Goal: Task Accomplishment & Management: Manage account settings

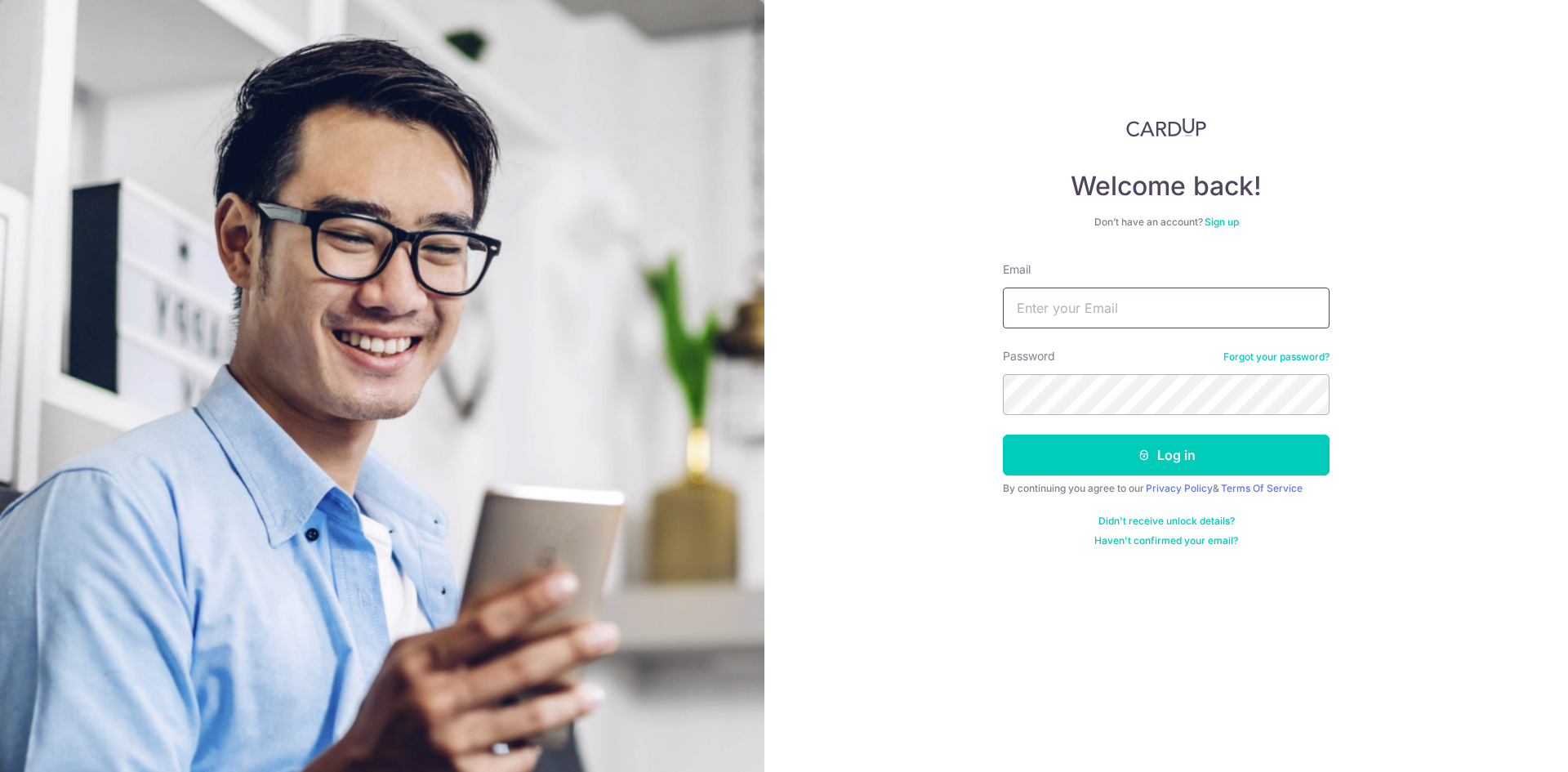
type input "[EMAIL_ADDRESS][DOMAIN_NAME]"
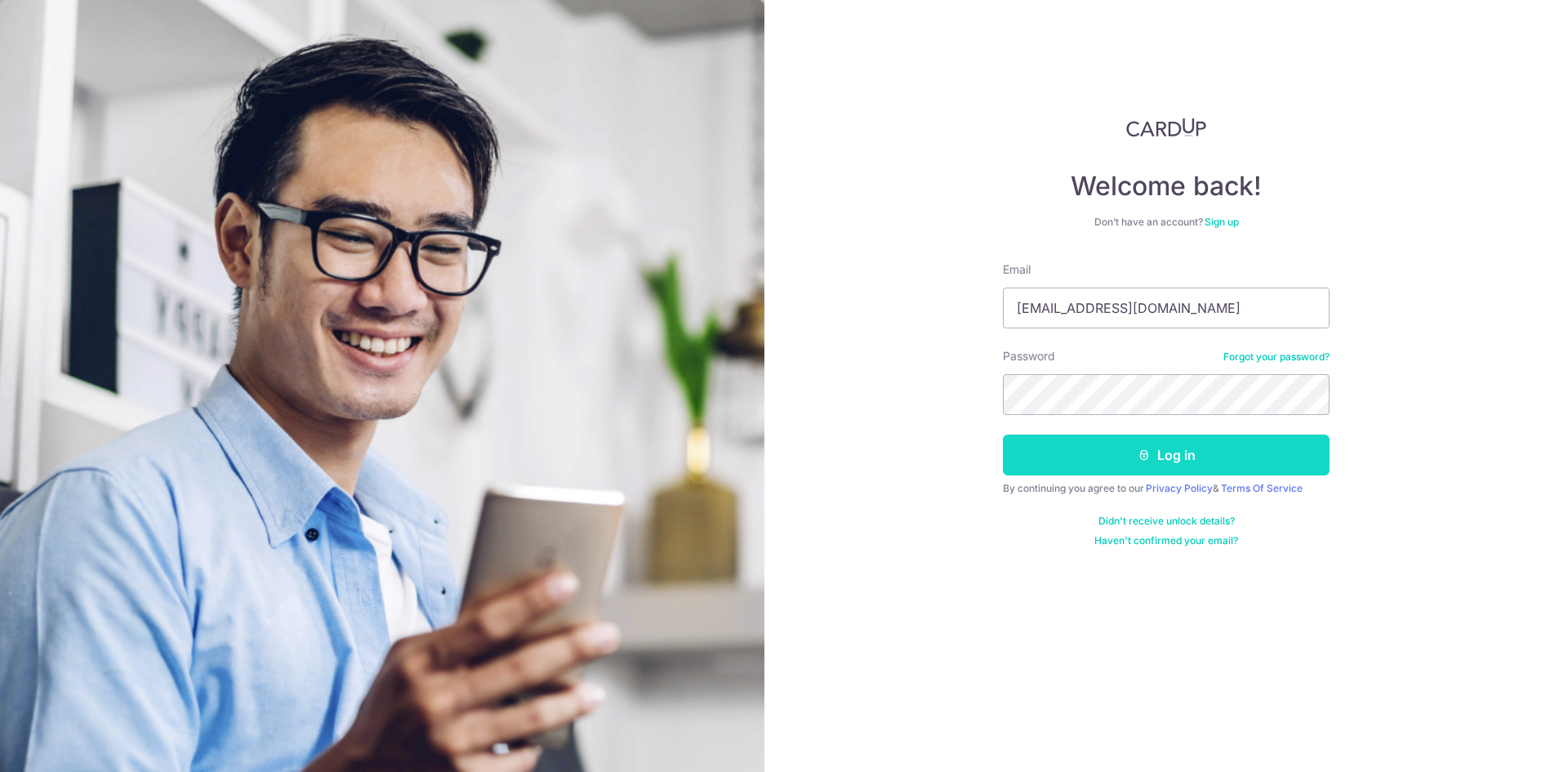
click at [1177, 448] on button "Log in" at bounding box center [1166, 454] width 327 height 41
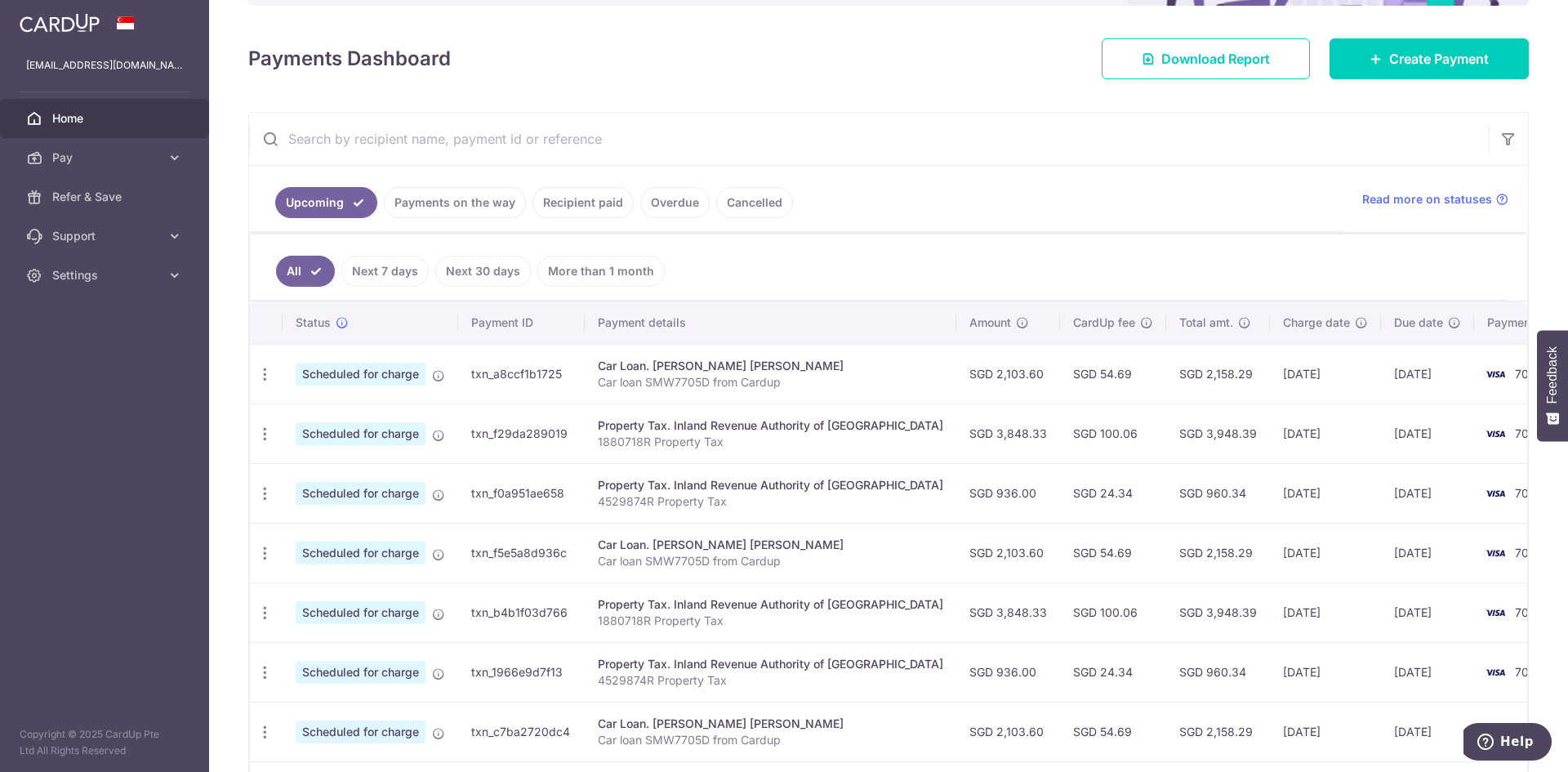
scroll to position [355, 0]
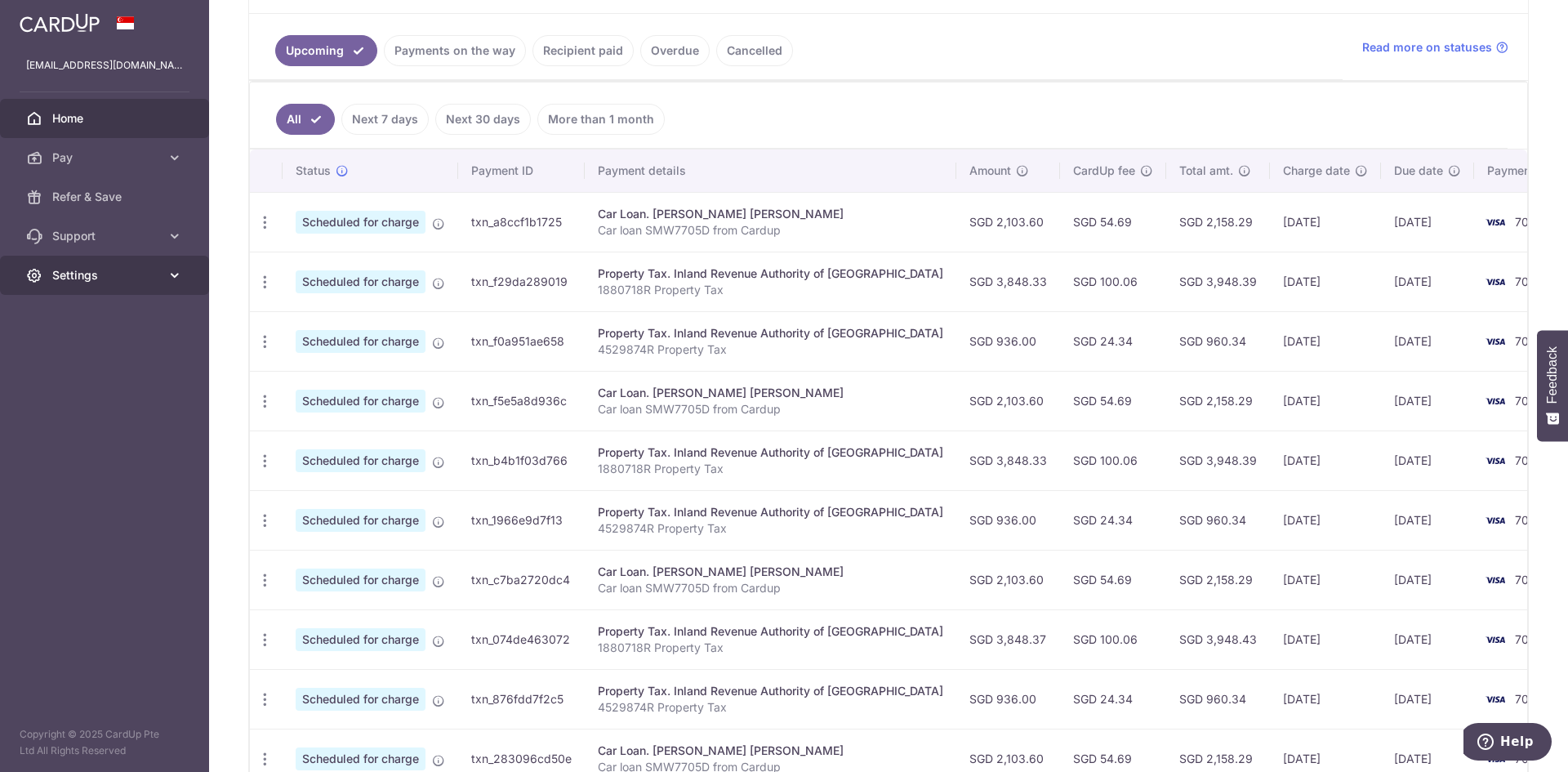
click at [52, 273] on span "Settings" at bounding box center [106, 275] width 107 height 16
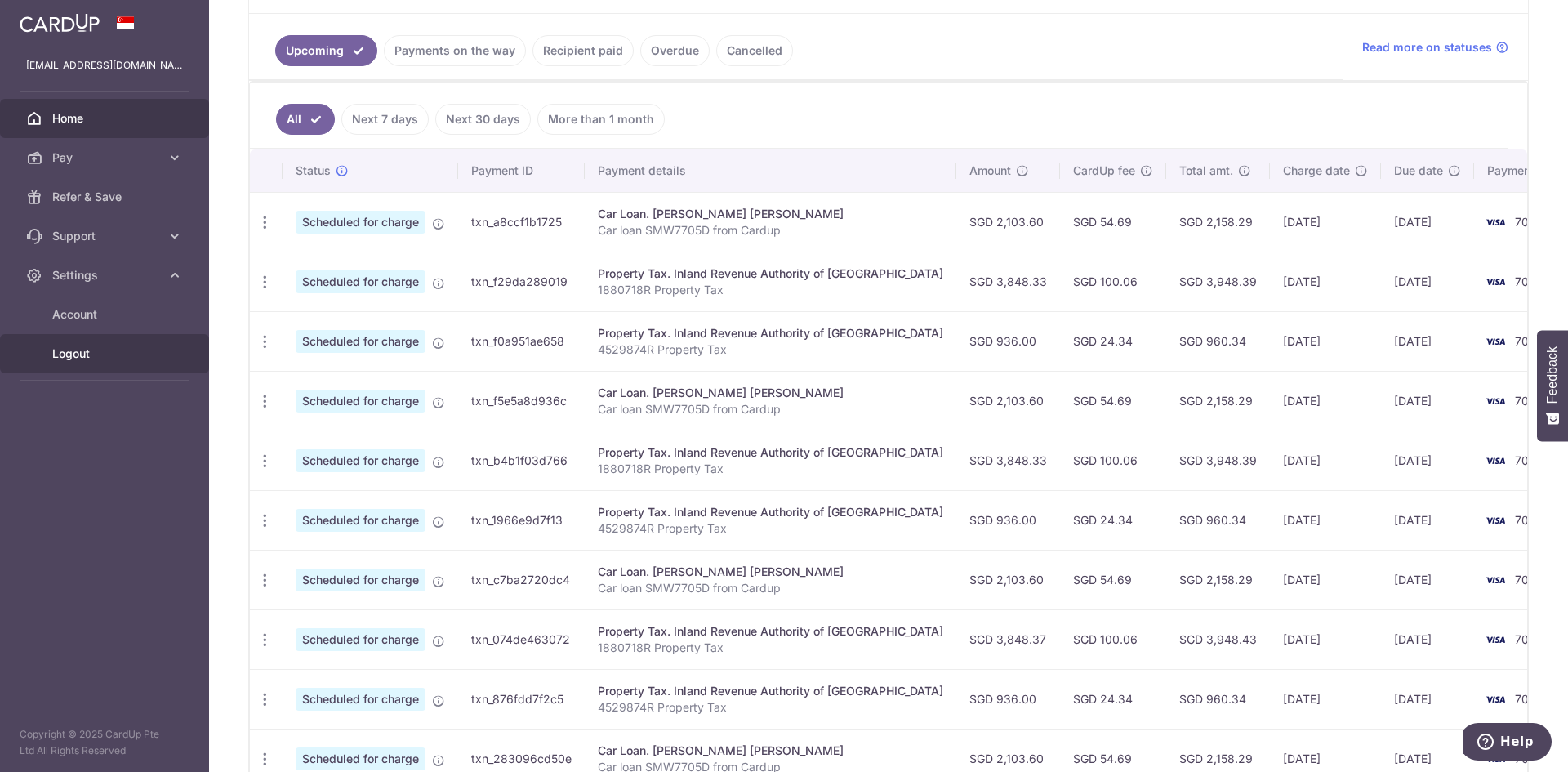
click at [86, 357] on span "Logout" at bounding box center [106, 354] width 107 height 16
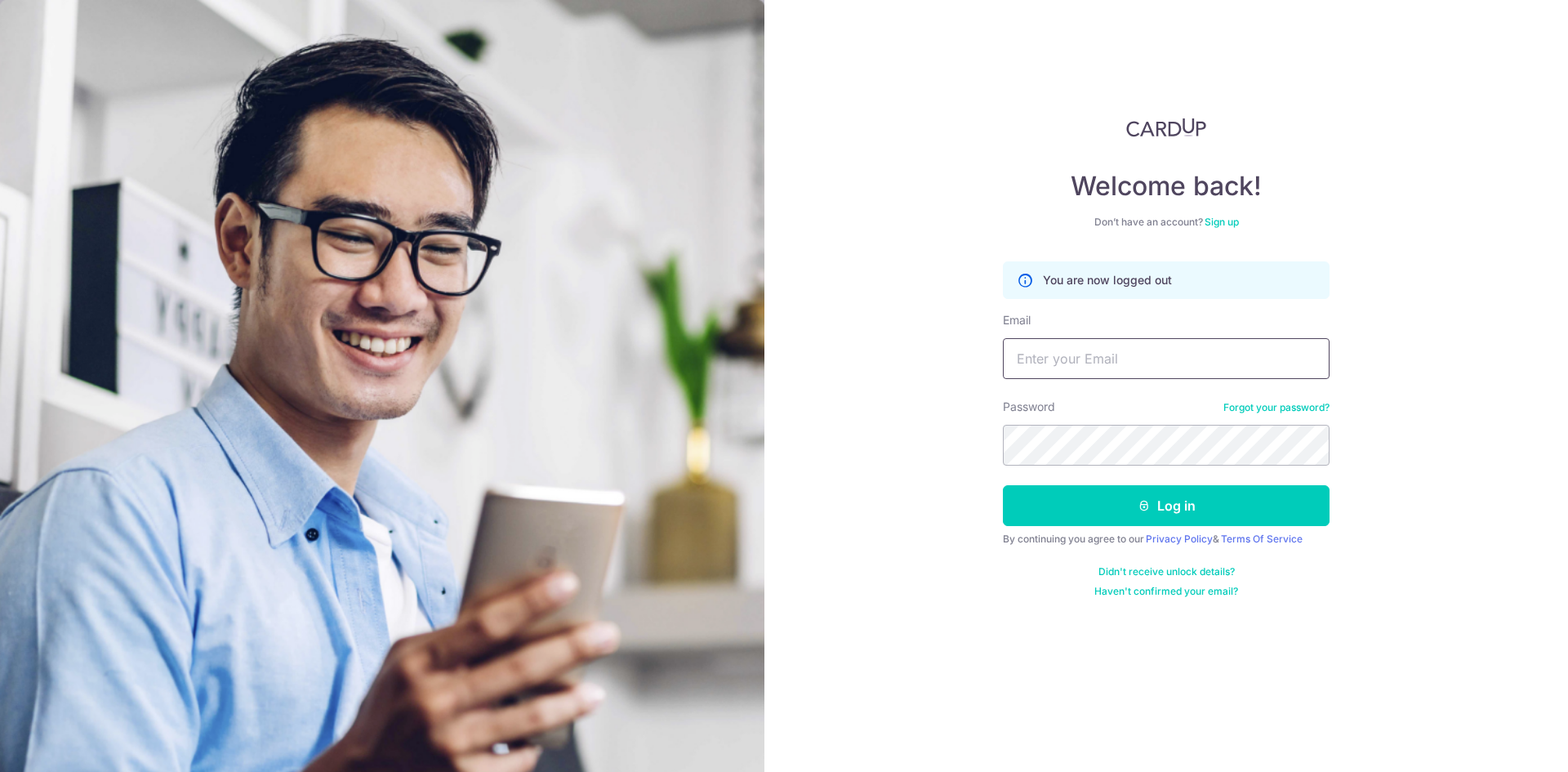
type input "woolimys@gmail.com"
